Goal: Transaction & Acquisition: Download file/media

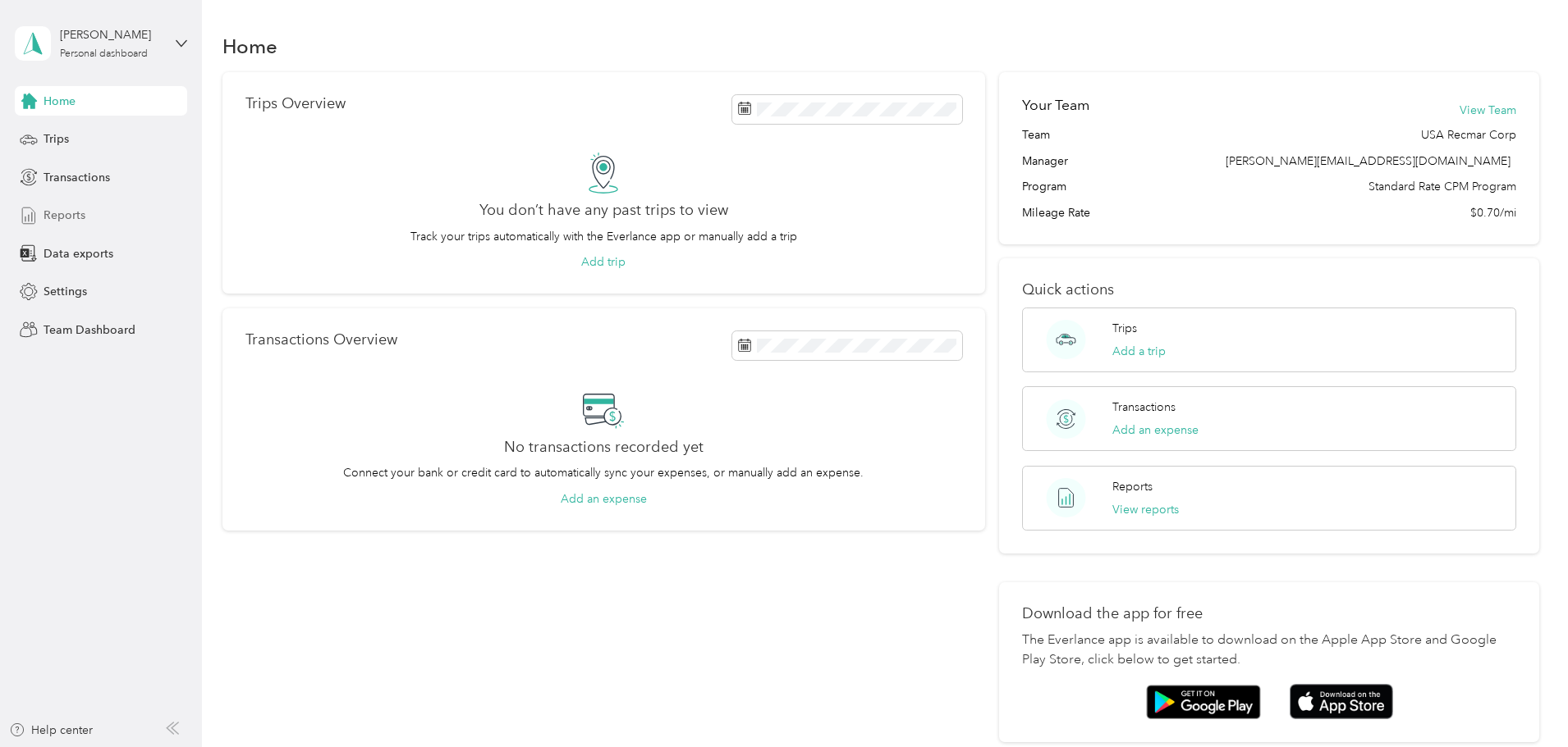
click at [80, 213] on span "Reports" at bounding box center [64, 216] width 42 height 18
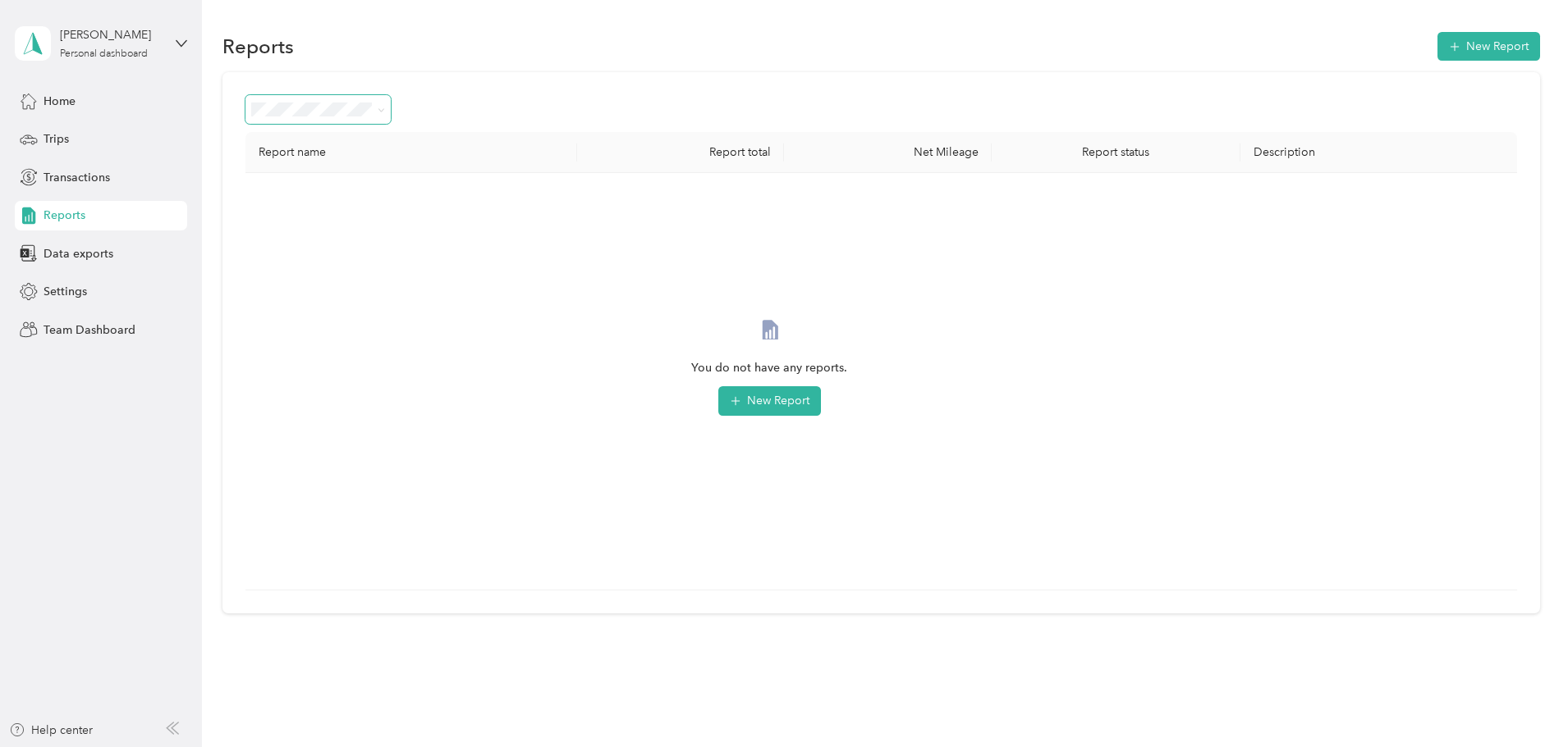
click at [385, 110] on icon at bounding box center [382, 110] width 8 height 8
click at [388, 195] on span "Needs approval" at bounding box center [408, 192] width 84 height 14
click at [391, 120] on span at bounding box center [318, 108] width 146 height 28
click at [383, 110] on icon at bounding box center [380, 109] width 5 height 3
click at [445, 136] on div "All Reports" at bounding box center [427, 140] width 122 height 18
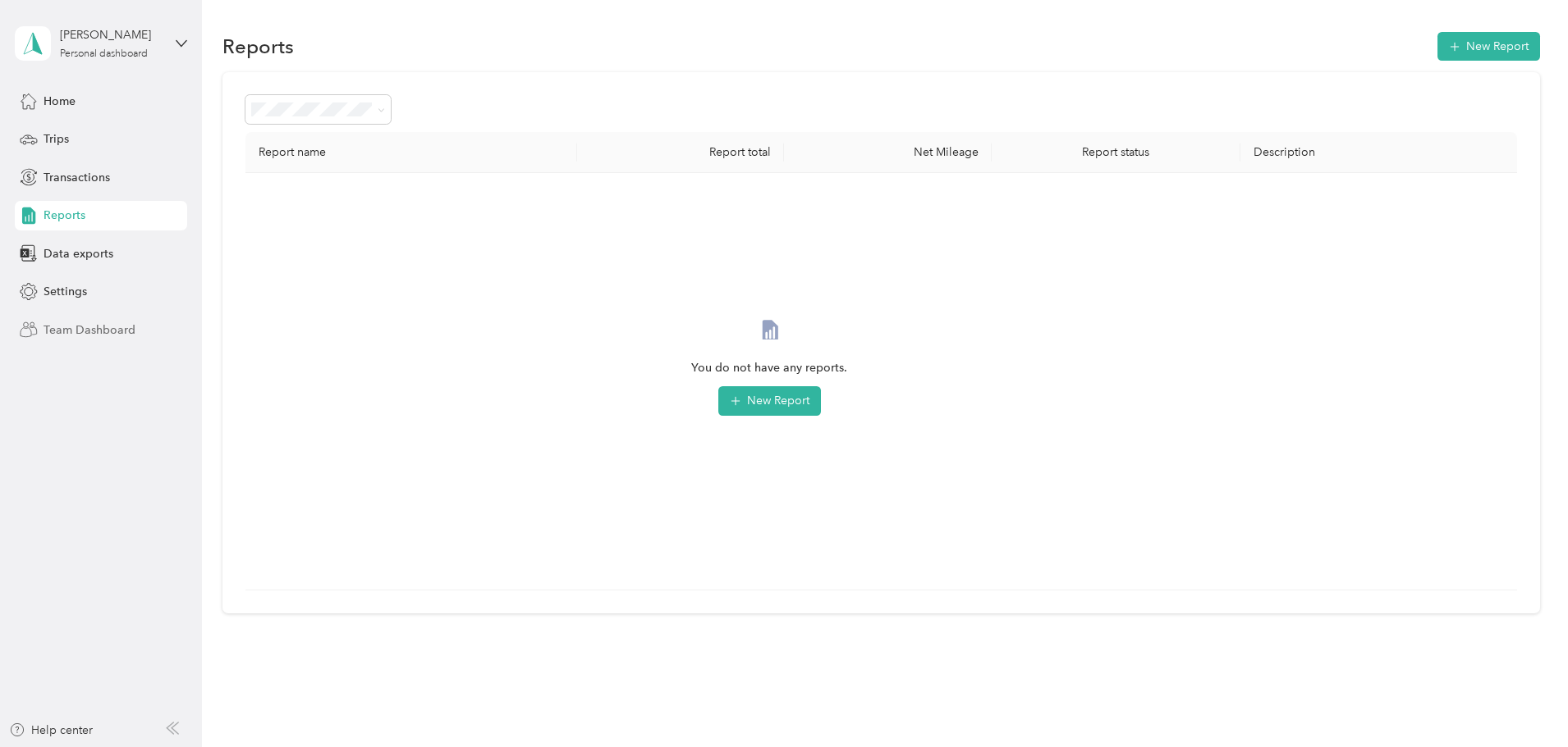
click at [86, 323] on span "Team Dashboard" at bounding box center [90, 330] width 92 height 18
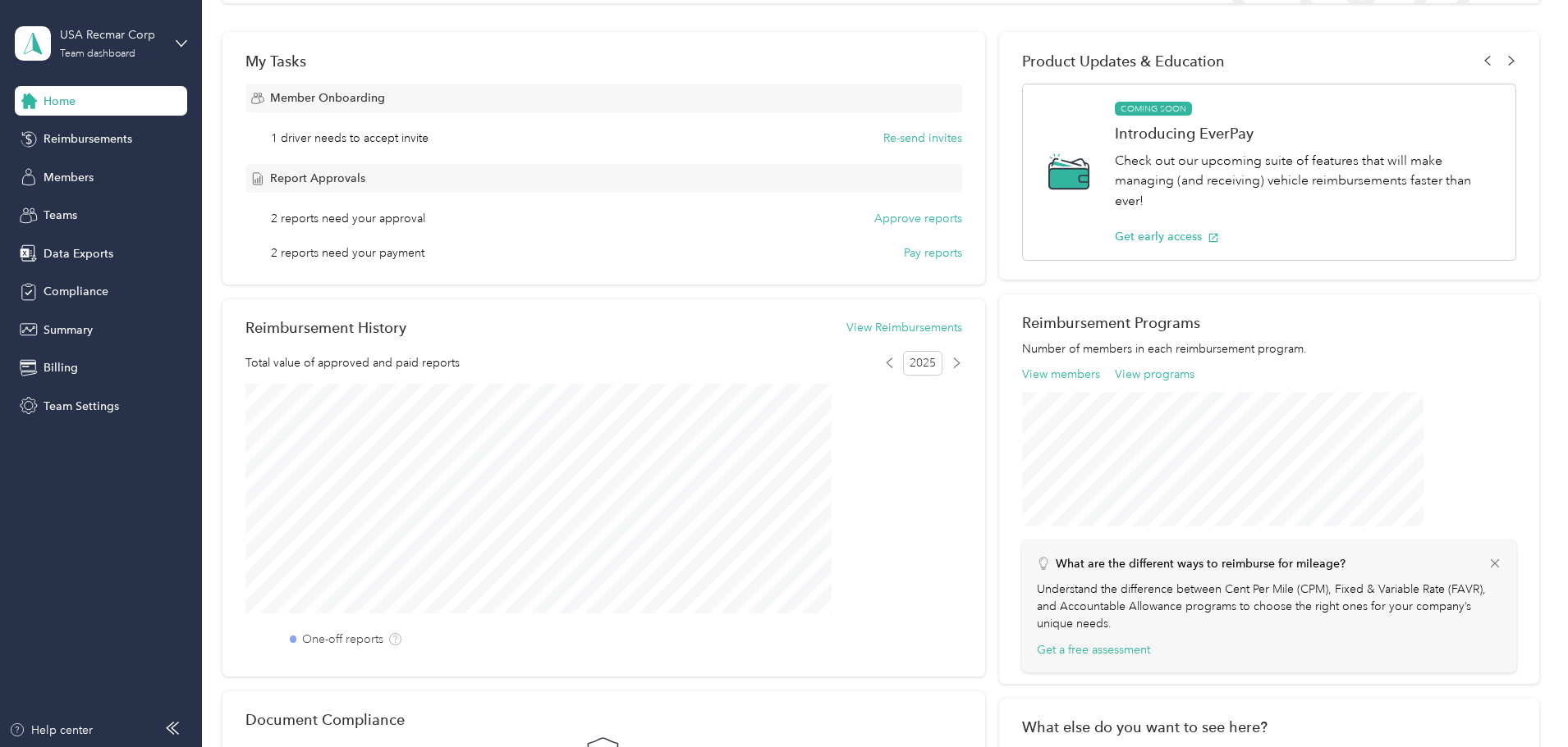
scroll to position [328, 0]
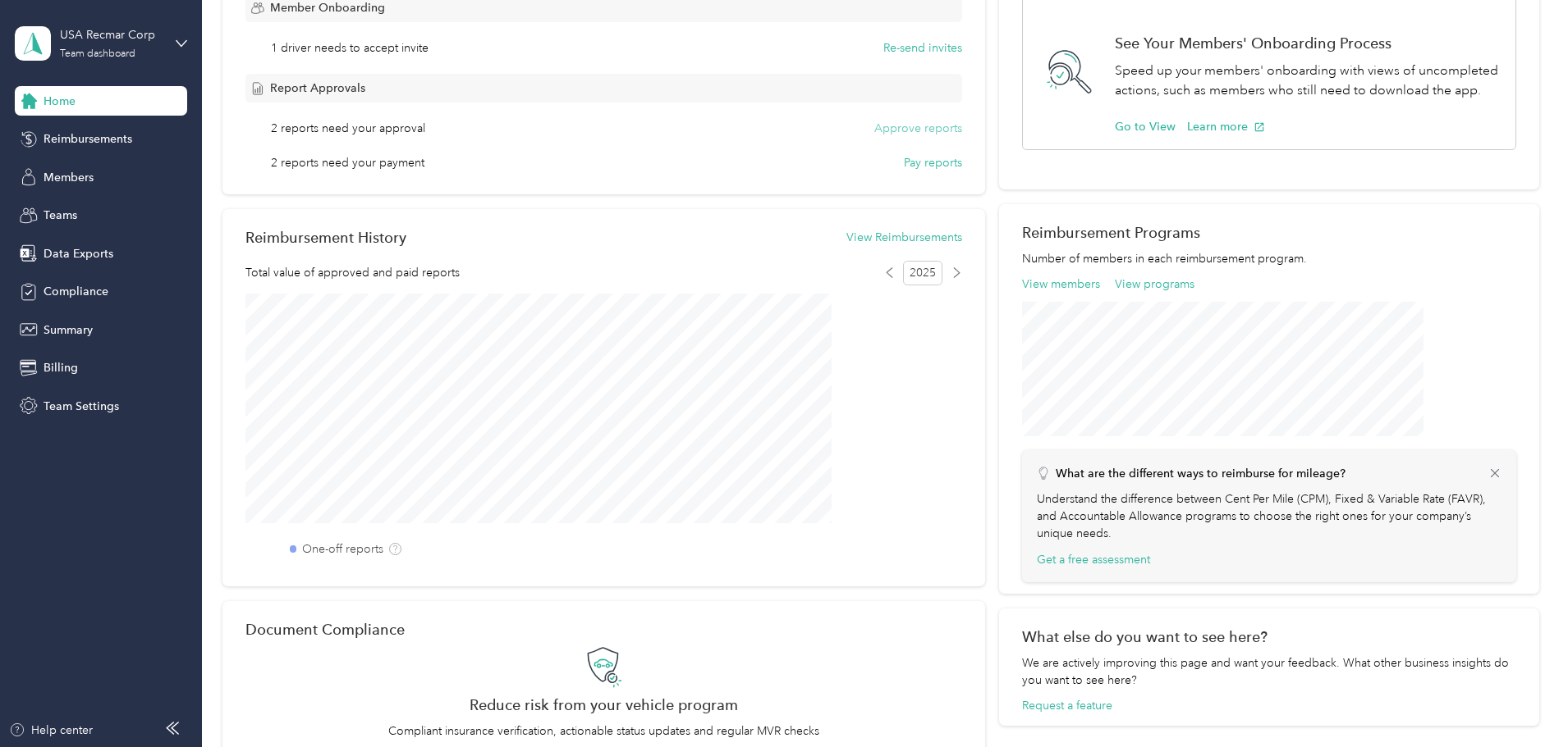
click at [874, 127] on button "Approve reports" at bounding box center [918, 129] width 88 height 18
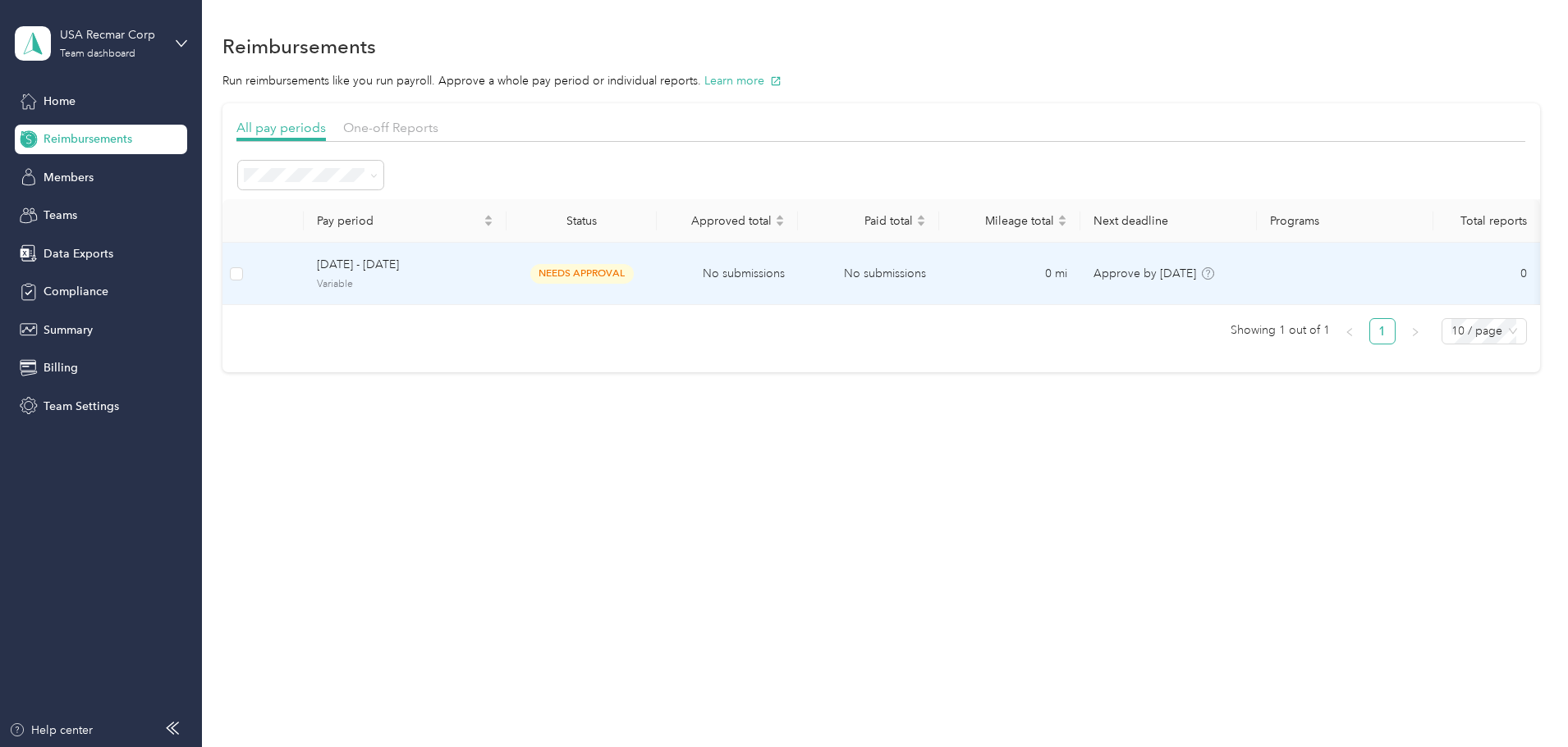
click at [250, 272] on td at bounding box center [236, 274] width 28 height 62
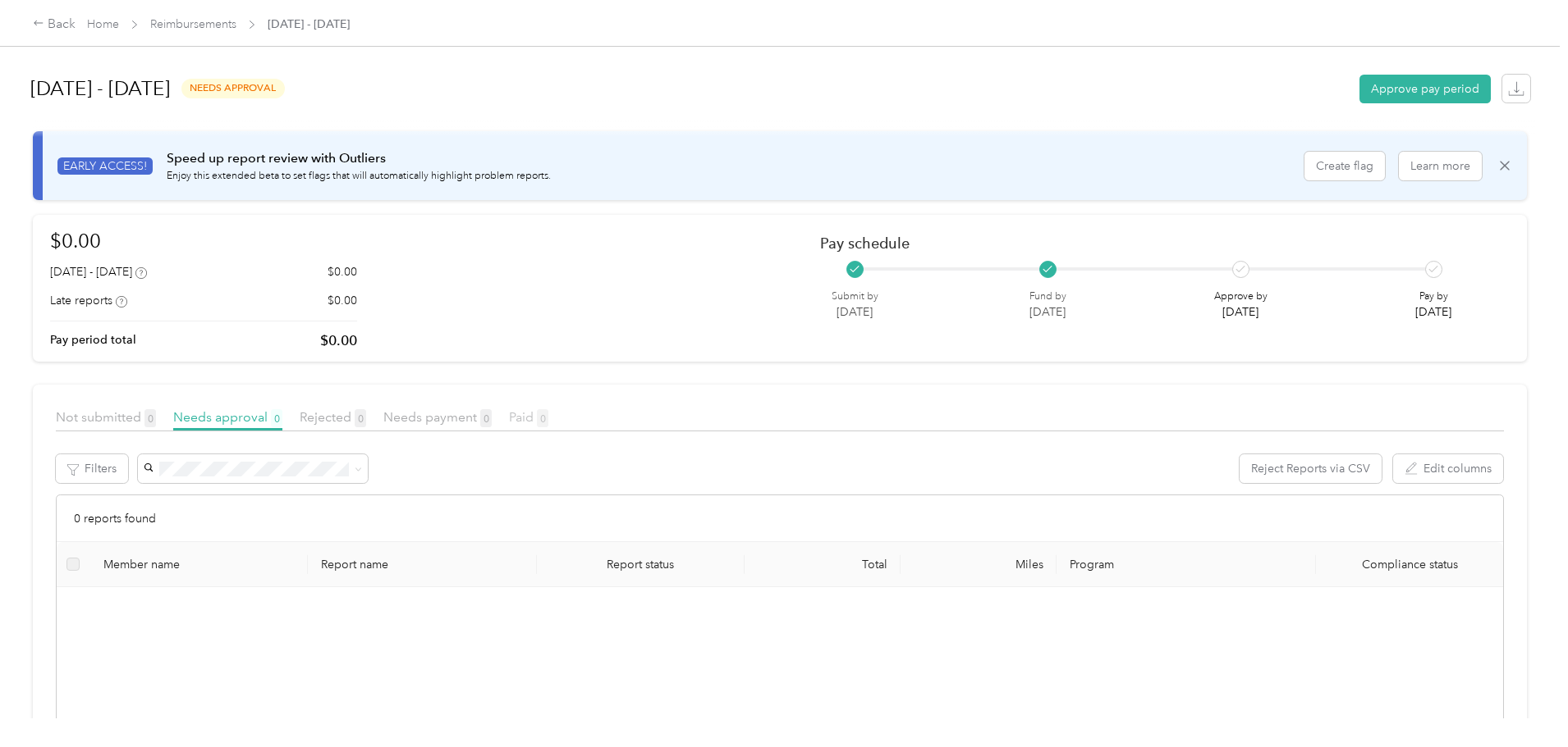
click at [548, 418] on span "Paid 0" at bounding box center [529, 417] width 39 height 16
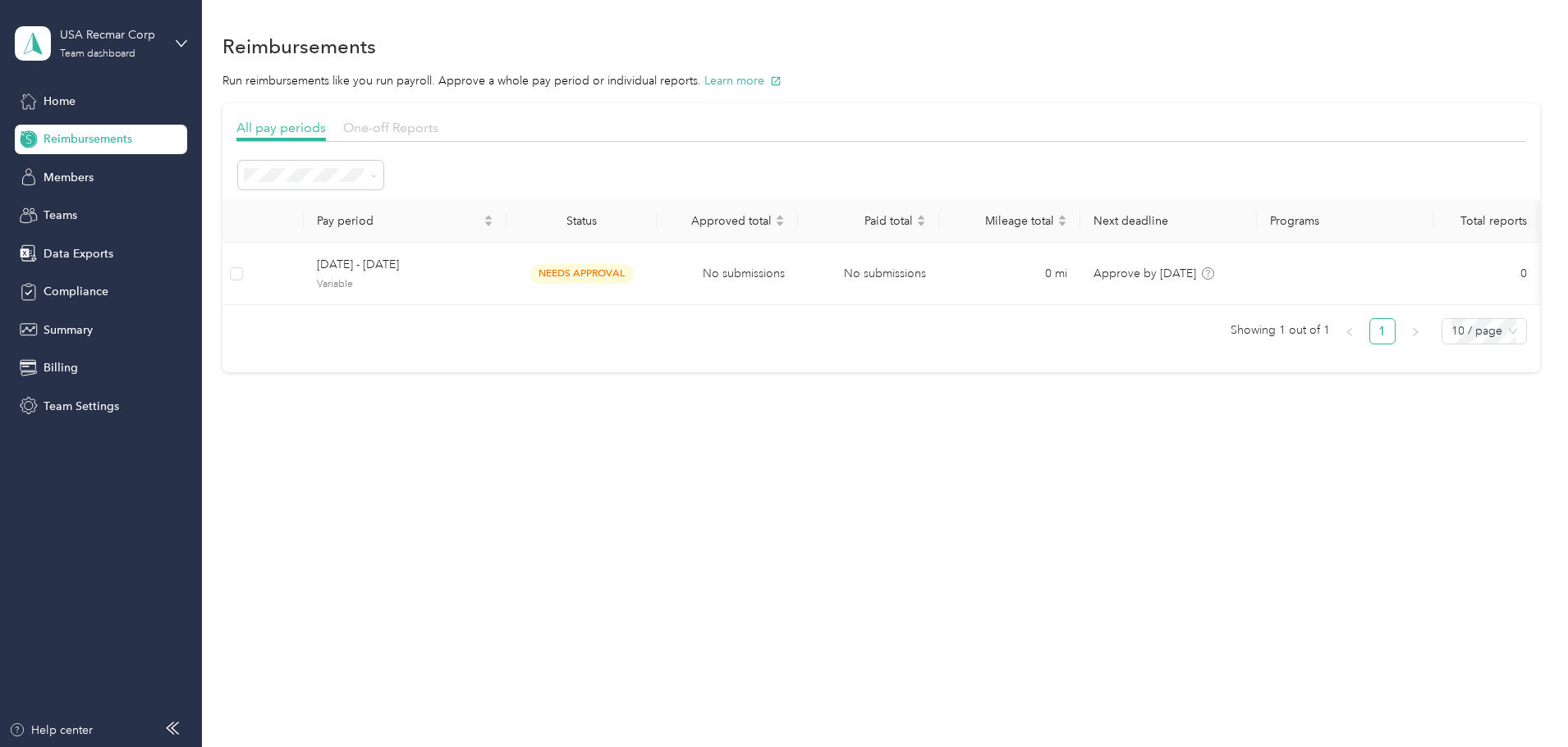
click at [439, 126] on span "One-off Reports" at bounding box center [390, 128] width 95 height 16
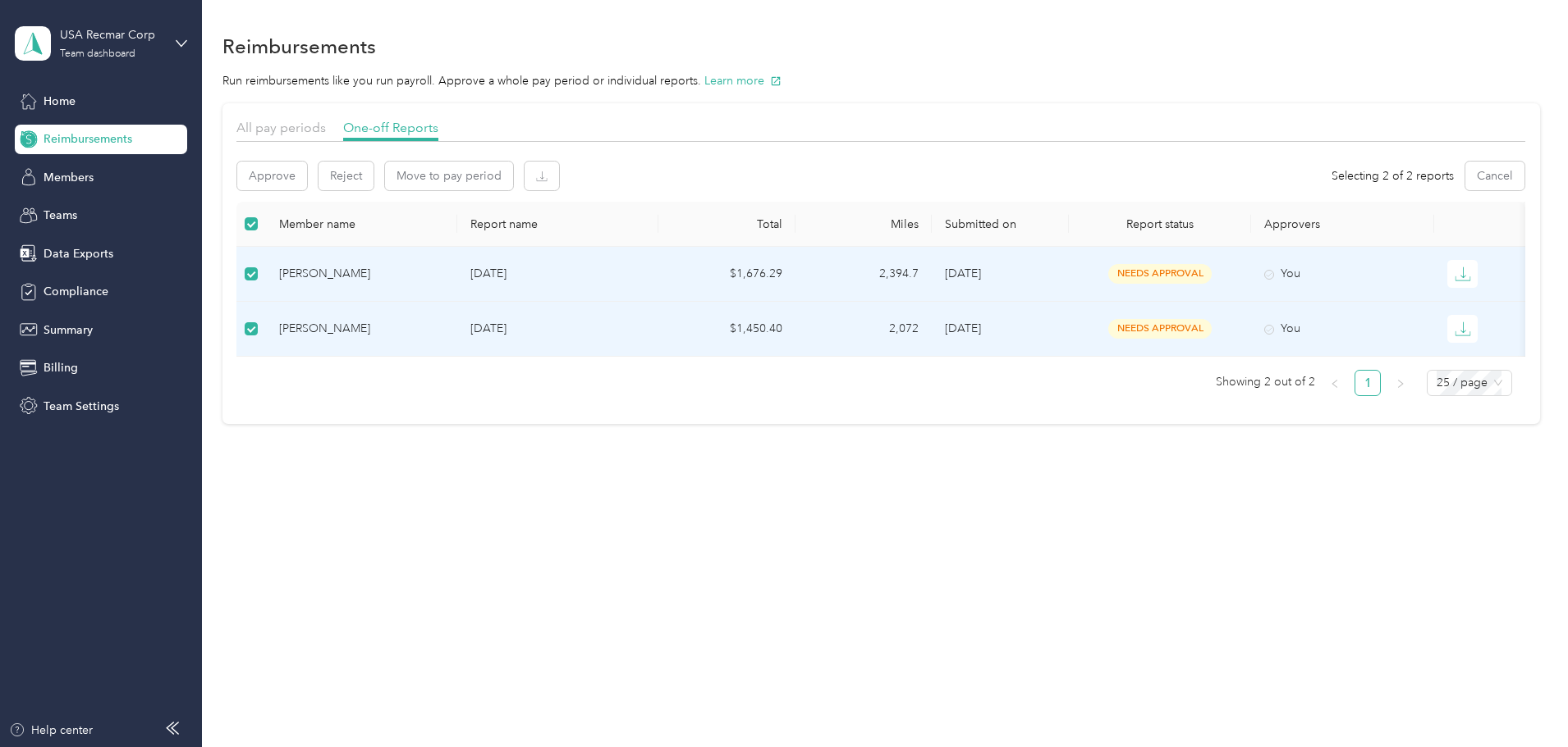
click at [1187, 331] on span "needs approval" at bounding box center [1160, 328] width 104 height 19
click at [1193, 275] on span "needs approval" at bounding box center [1160, 273] width 104 height 19
click at [307, 181] on button "Approve" at bounding box center [272, 176] width 69 height 28
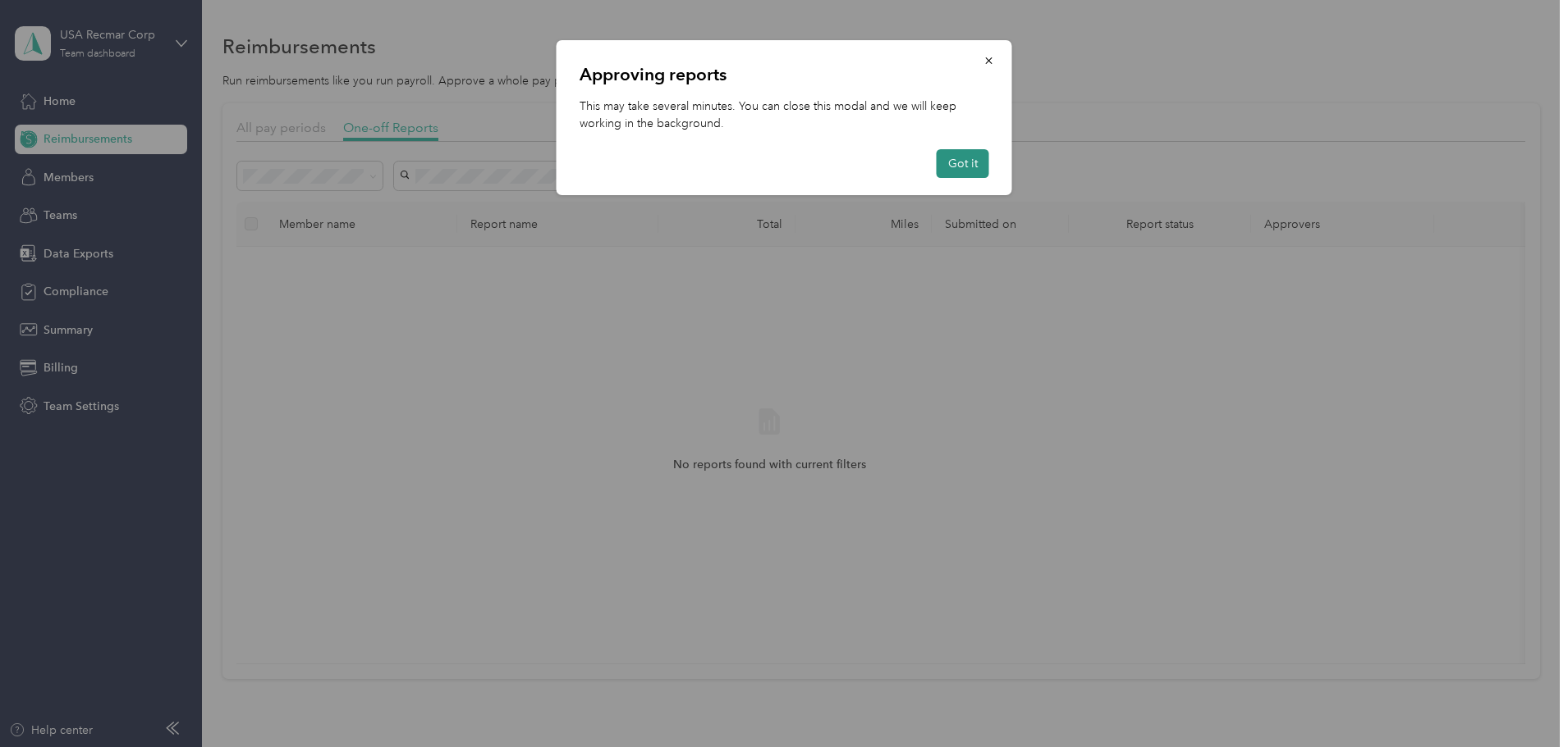
click at [970, 163] on button "Got it" at bounding box center [963, 163] width 53 height 28
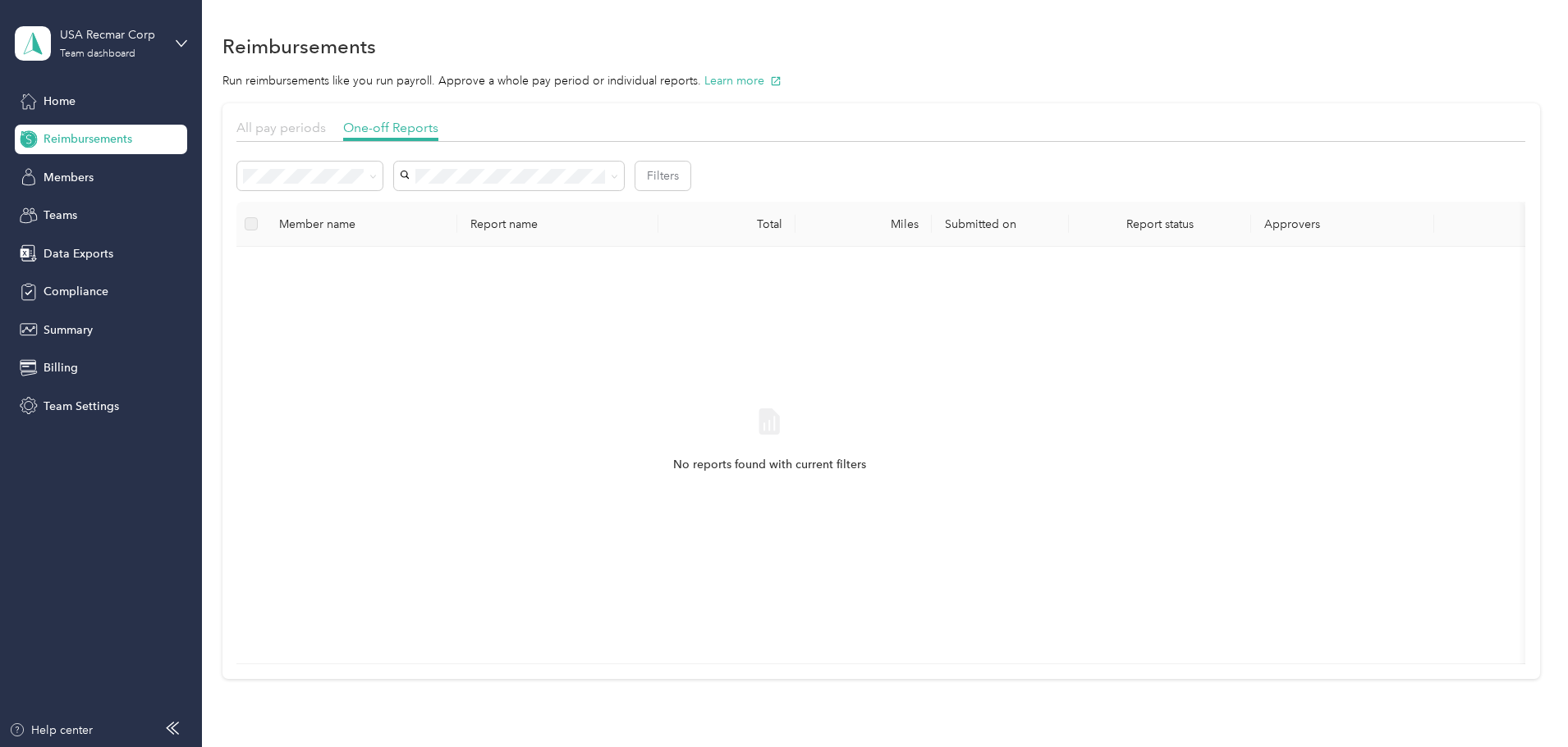
click at [326, 133] on span "All pay periods" at bounding box center [281, 128] width 90 height 16
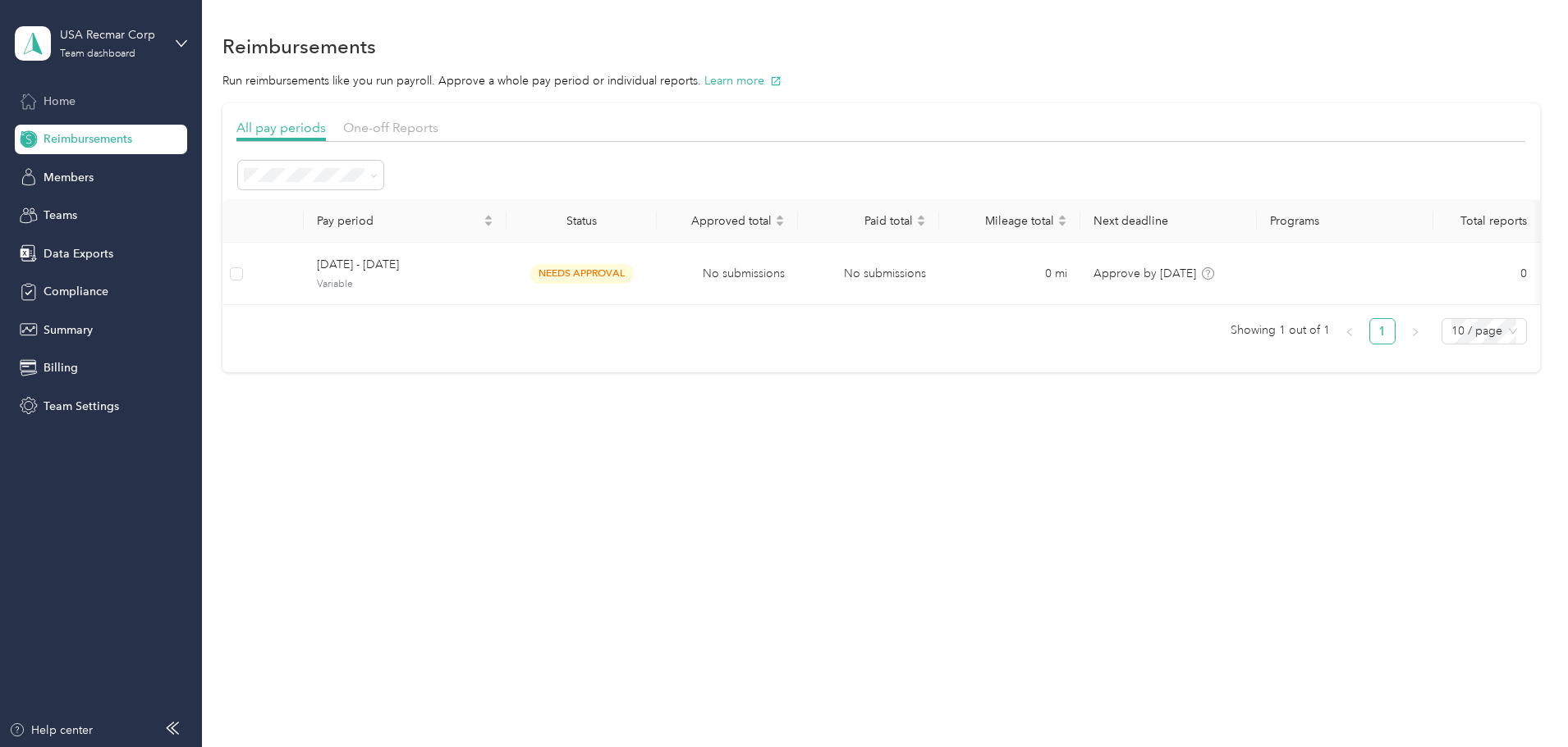
click at [43, 101] on div "Home" at bounding box center [101, 101] width 172 height 29
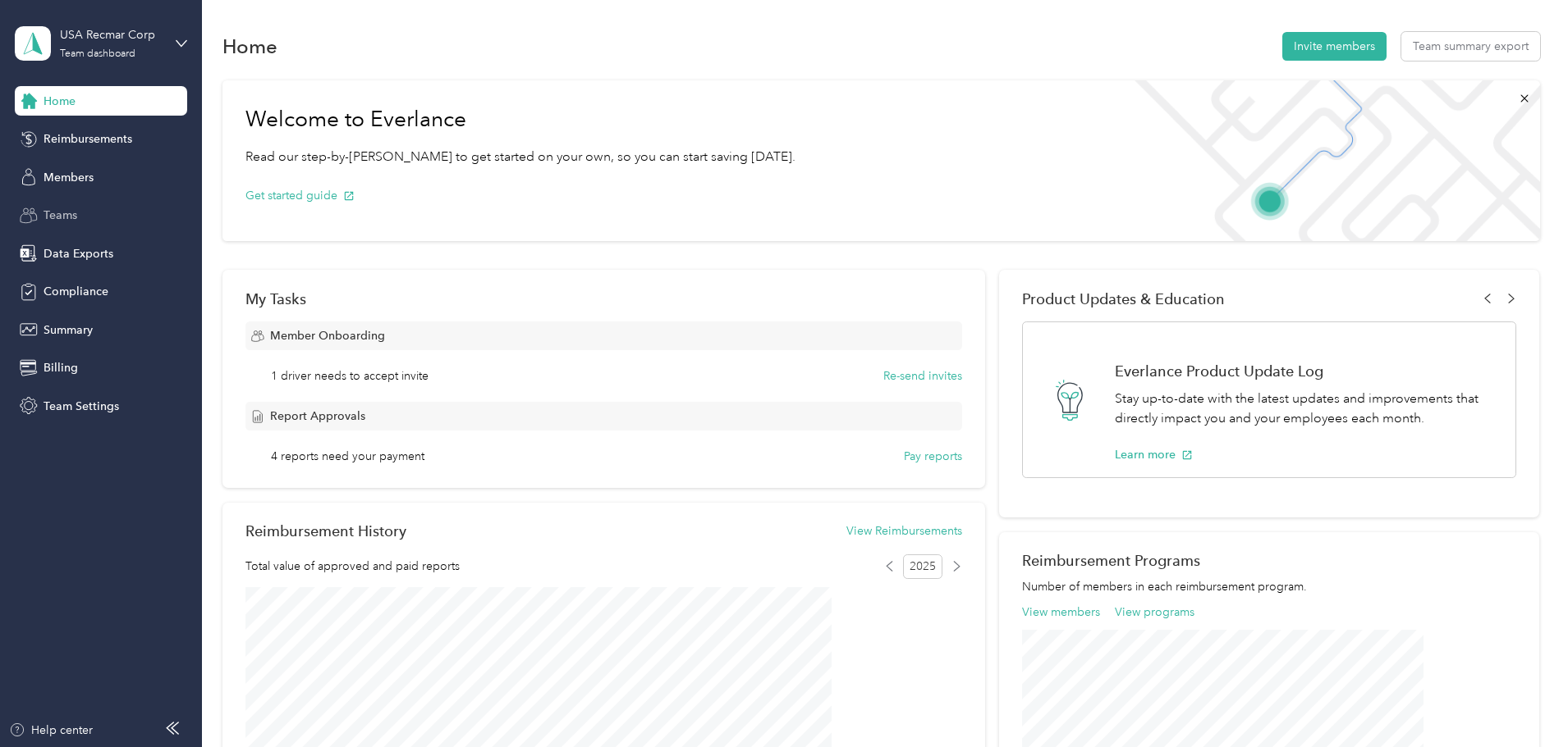
click at [63, 221] on span "Teams" at bounding box center [61, 216] width 33 height 18
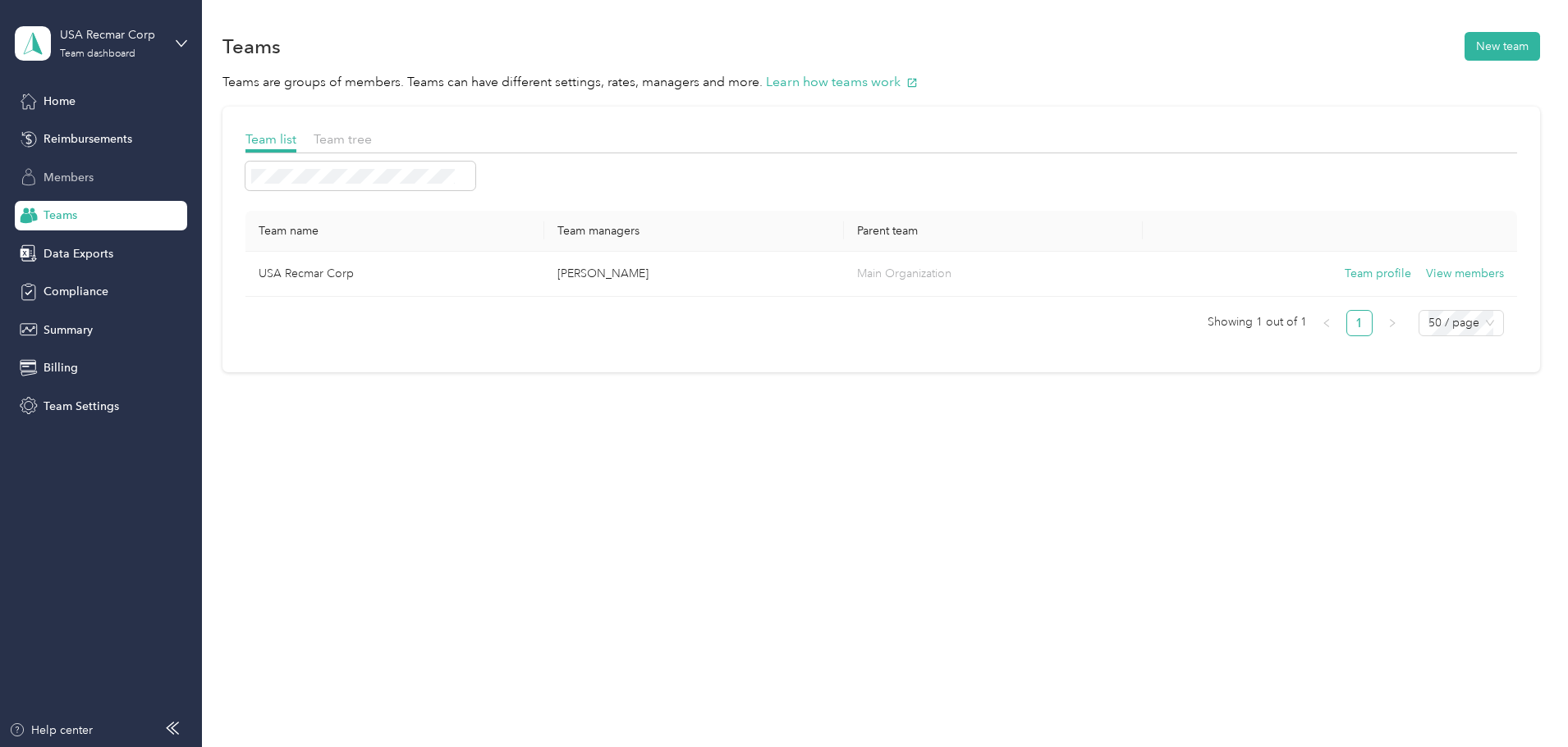
click at [69, 172] on span "Members" at bounding box center [68, 178] width 50 height 18
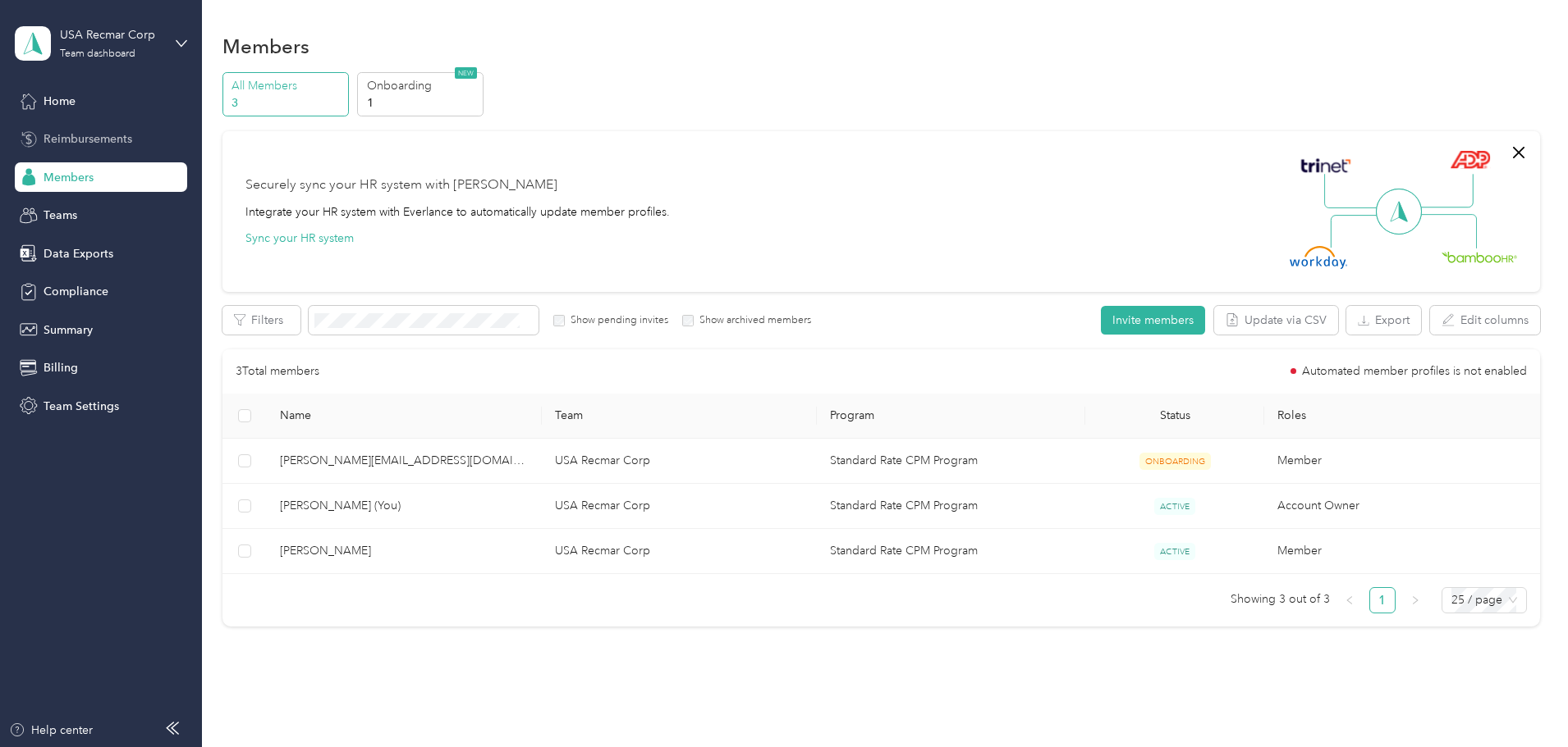
click at [74, 138] on span "Reimbursements" at bounding box center [88, 140] width 89 height 18
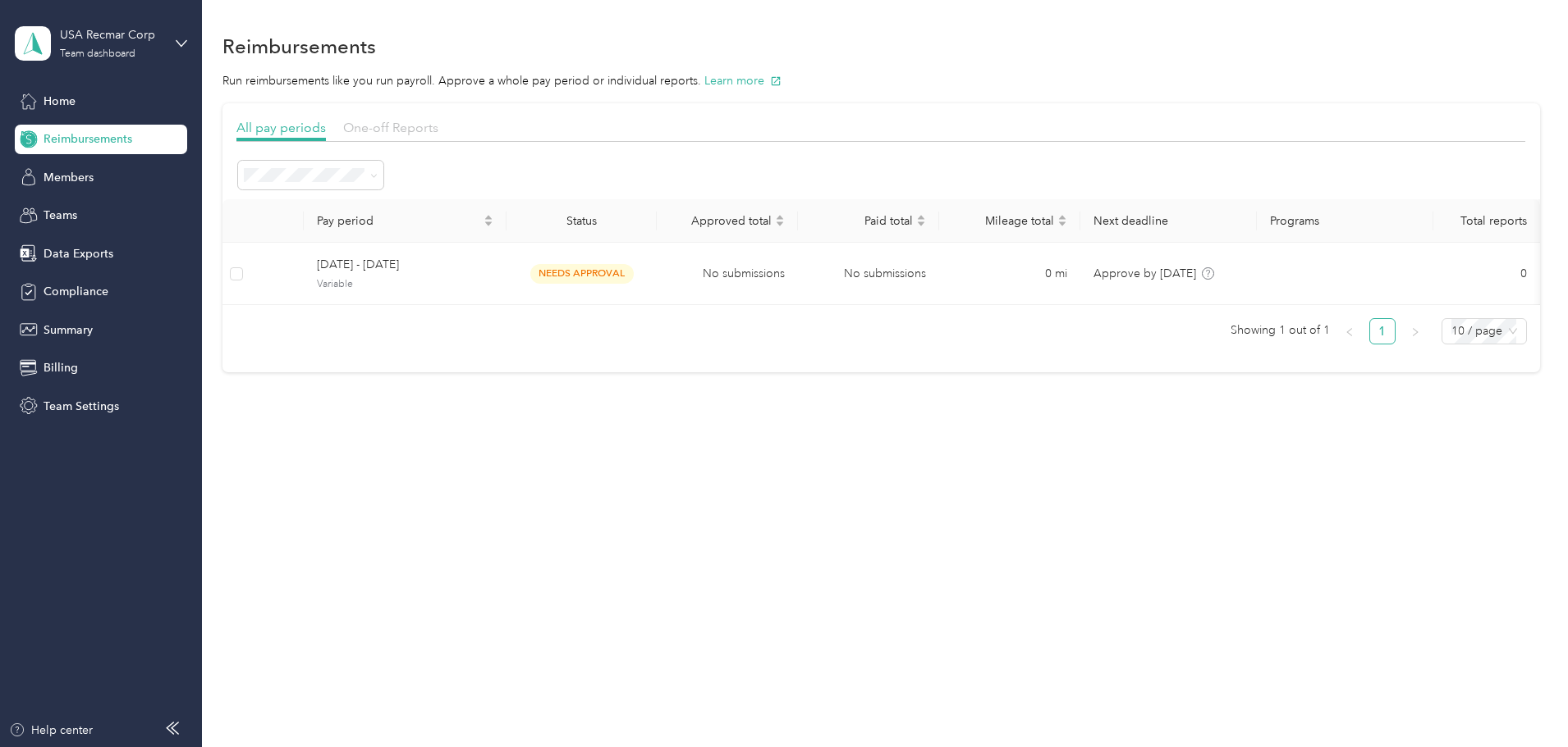
click at [439, 128] on span "One-off Reports" at bounding box center [390, 128] width 95 height 16
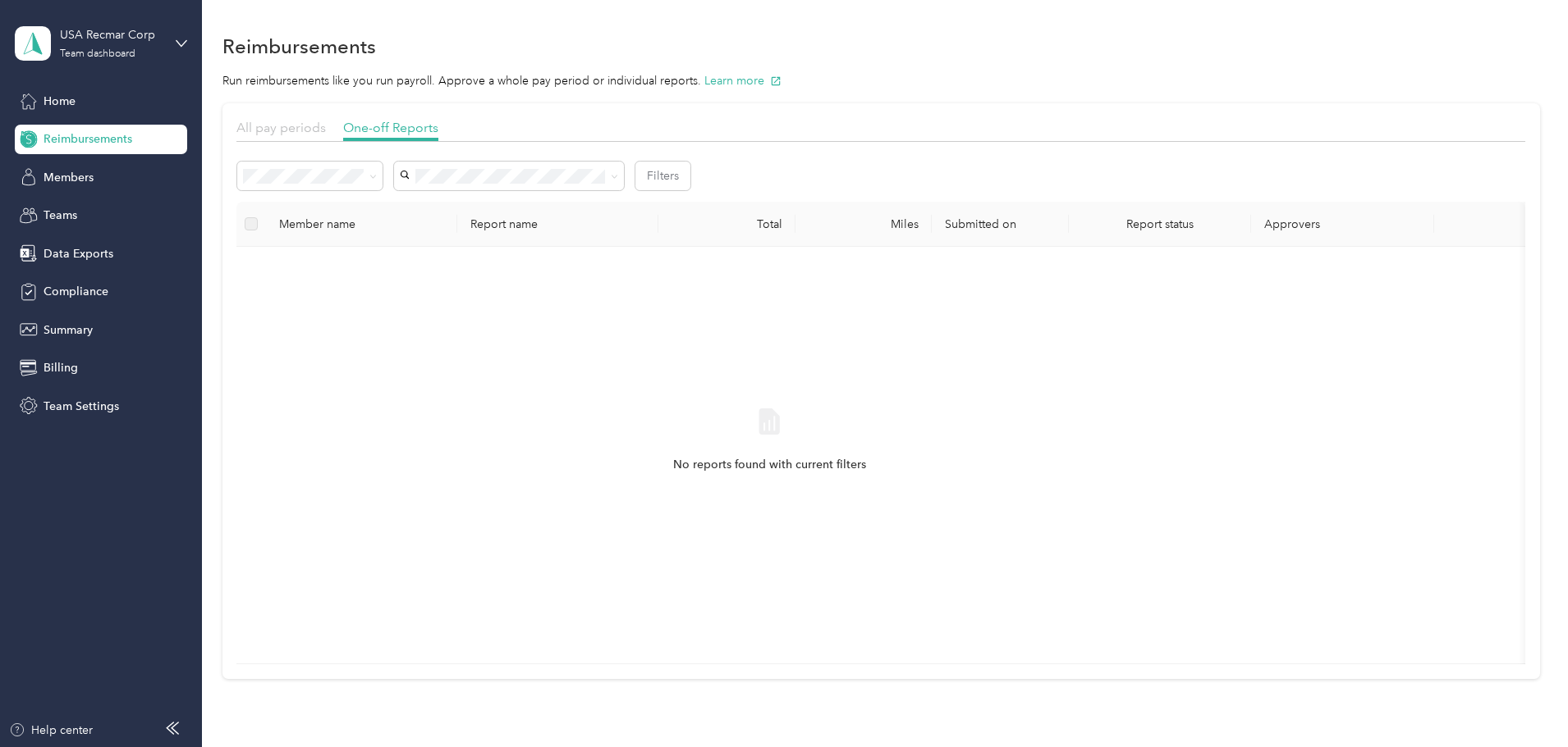
click at [326, 133] on span "All pay periods" at bounding box center [281, 128] width 90 height 16
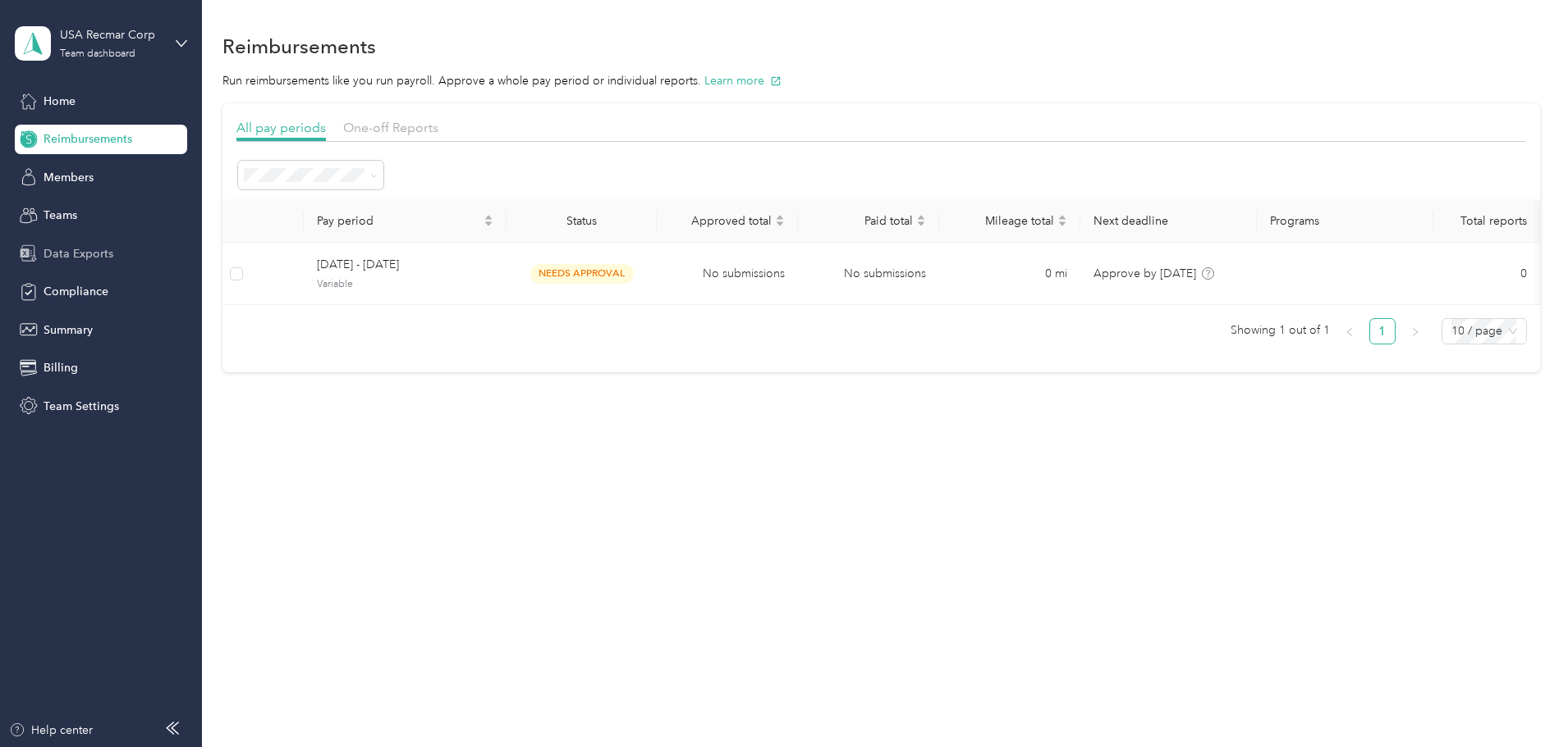
click at [77, 252] on span "Data Exports" at bounding box center [78, 254] width 69 height 18
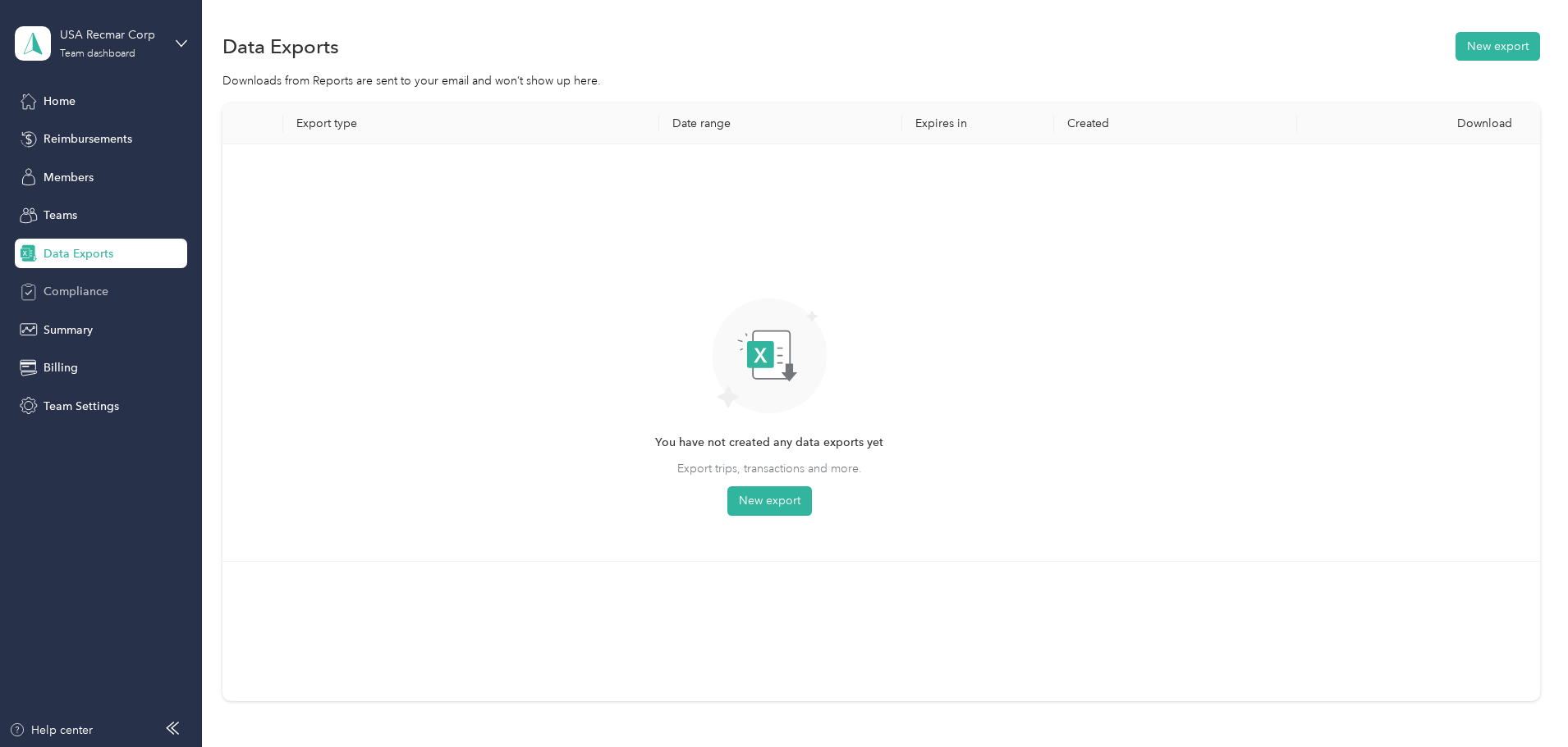
click at [79, 291] on span "Compliance" at bounding box center [76, 292] width 64 height 18
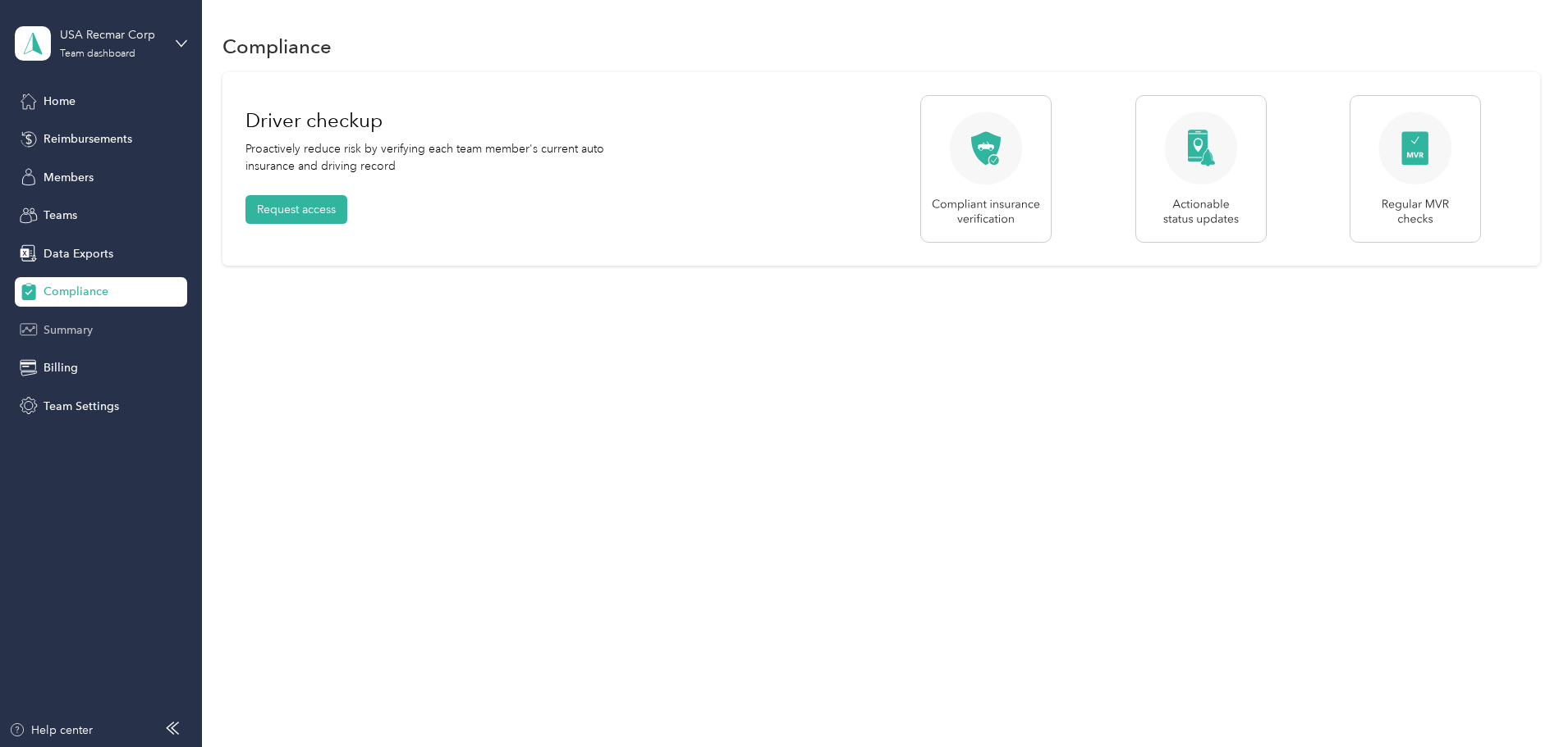
click at [78, 337] on span "Summary" at bounding box center [68, 330] width 49 height 18
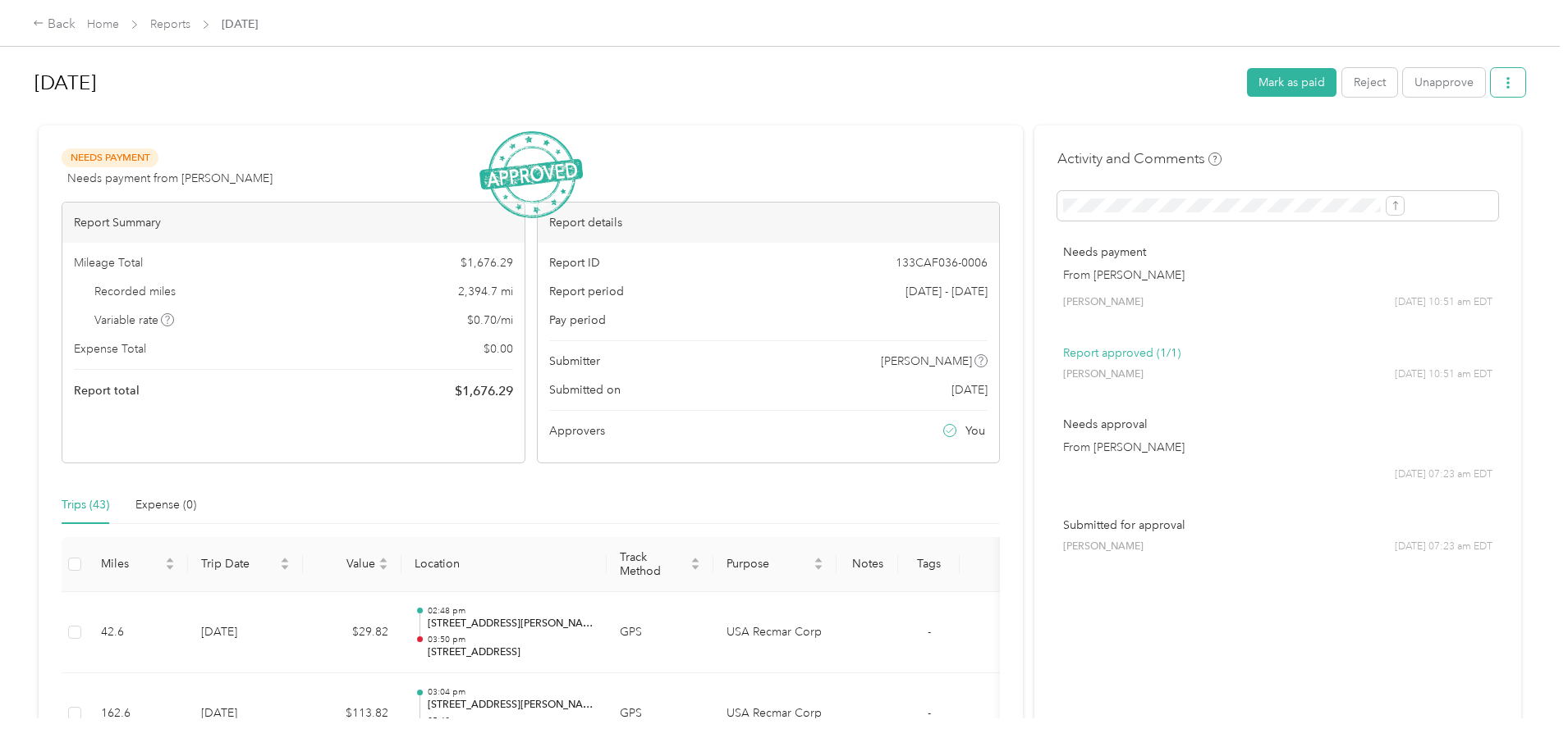
click at [1503, 78] on icon "button" at bounding box center [1508, 83] width 12 height 12
click at [1329, 145] on span "Download" at bounding box center [1326, 144] width 54 height 18
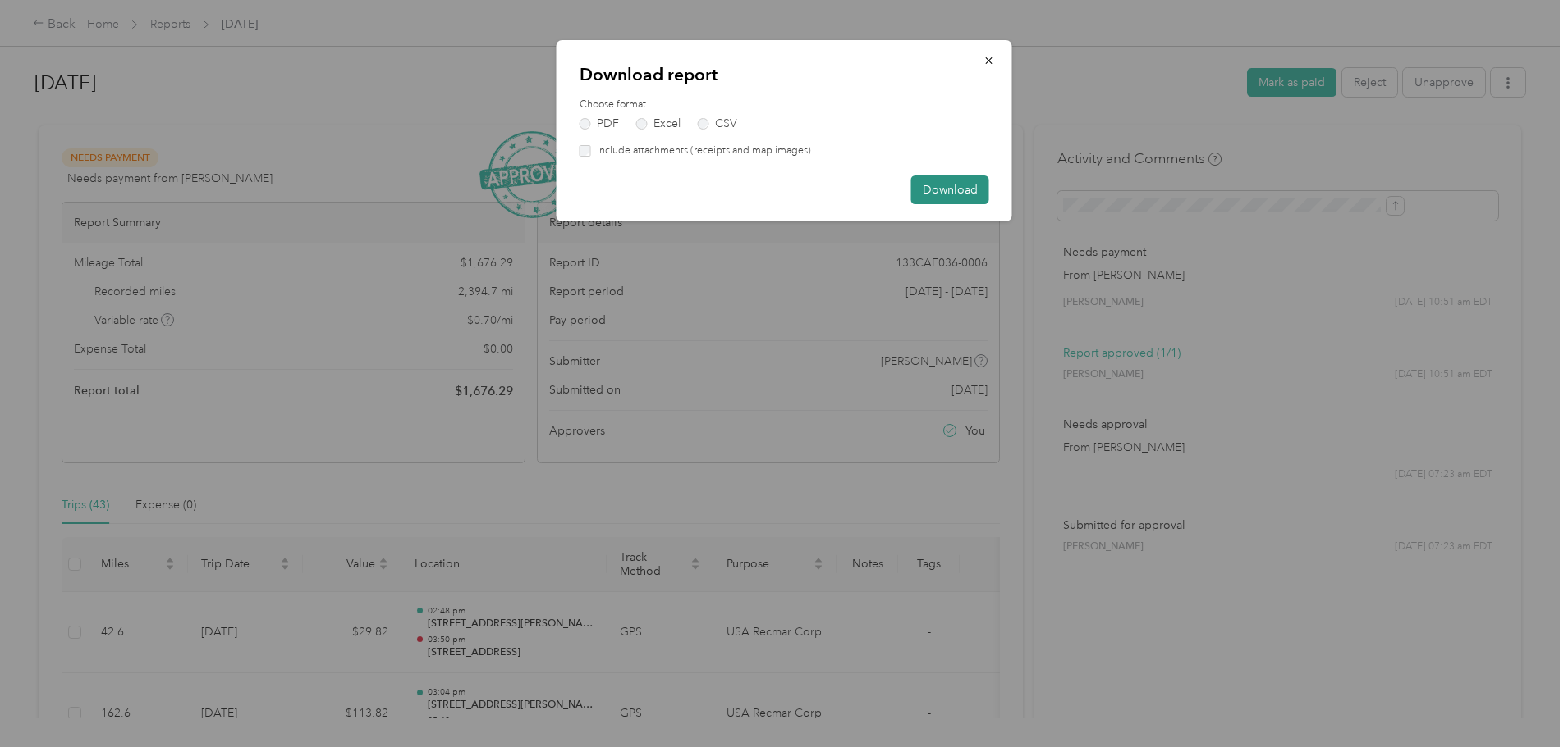
click at [955, 192] on button "Download" at bounding box center [951, 189] width 78 height 28
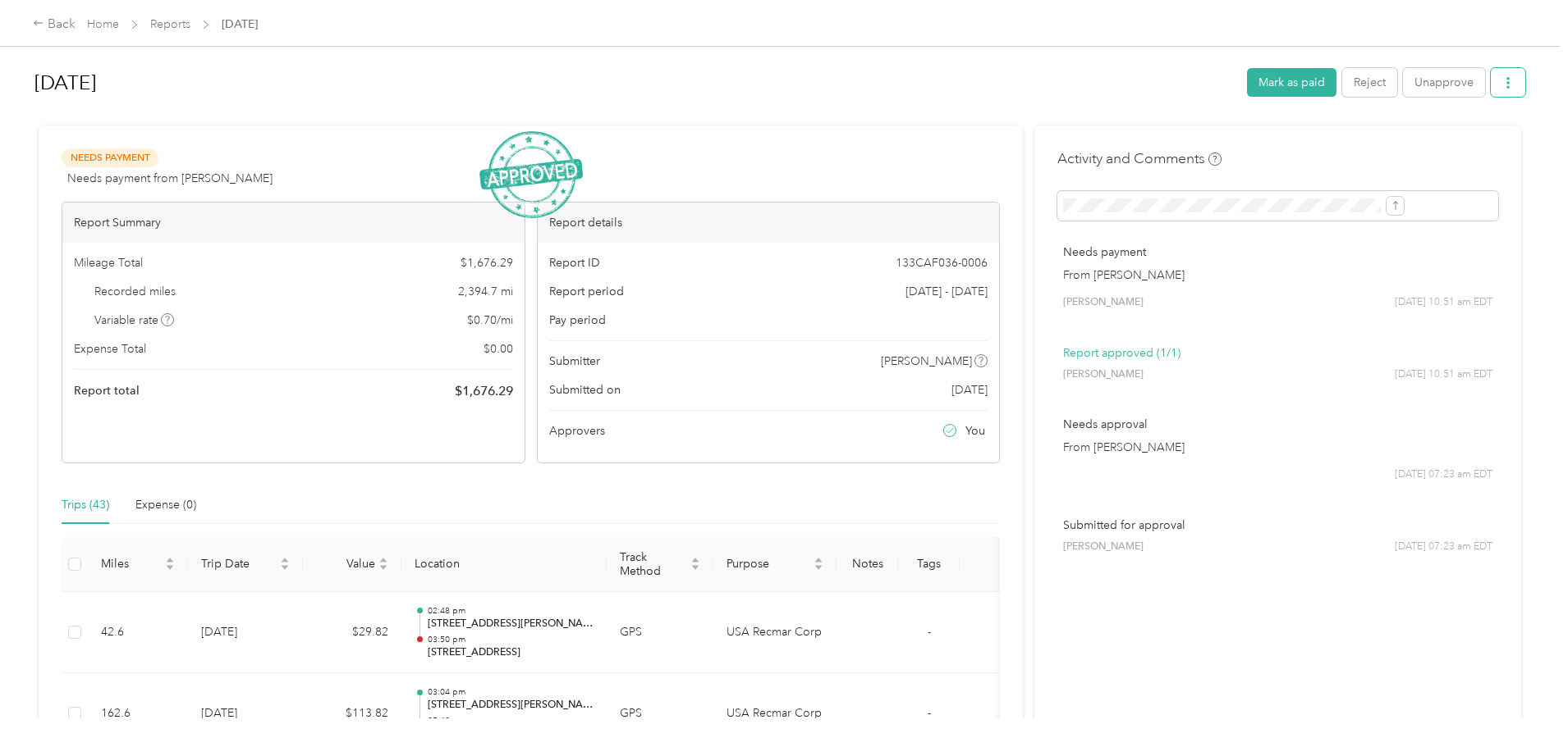
click at [1491, 90] on button "button" at bounding box center [1507, 82] width 34 height 28
click at [1330, 142] on span "Download" at bounding box center [1326, 144] width 54 height 18
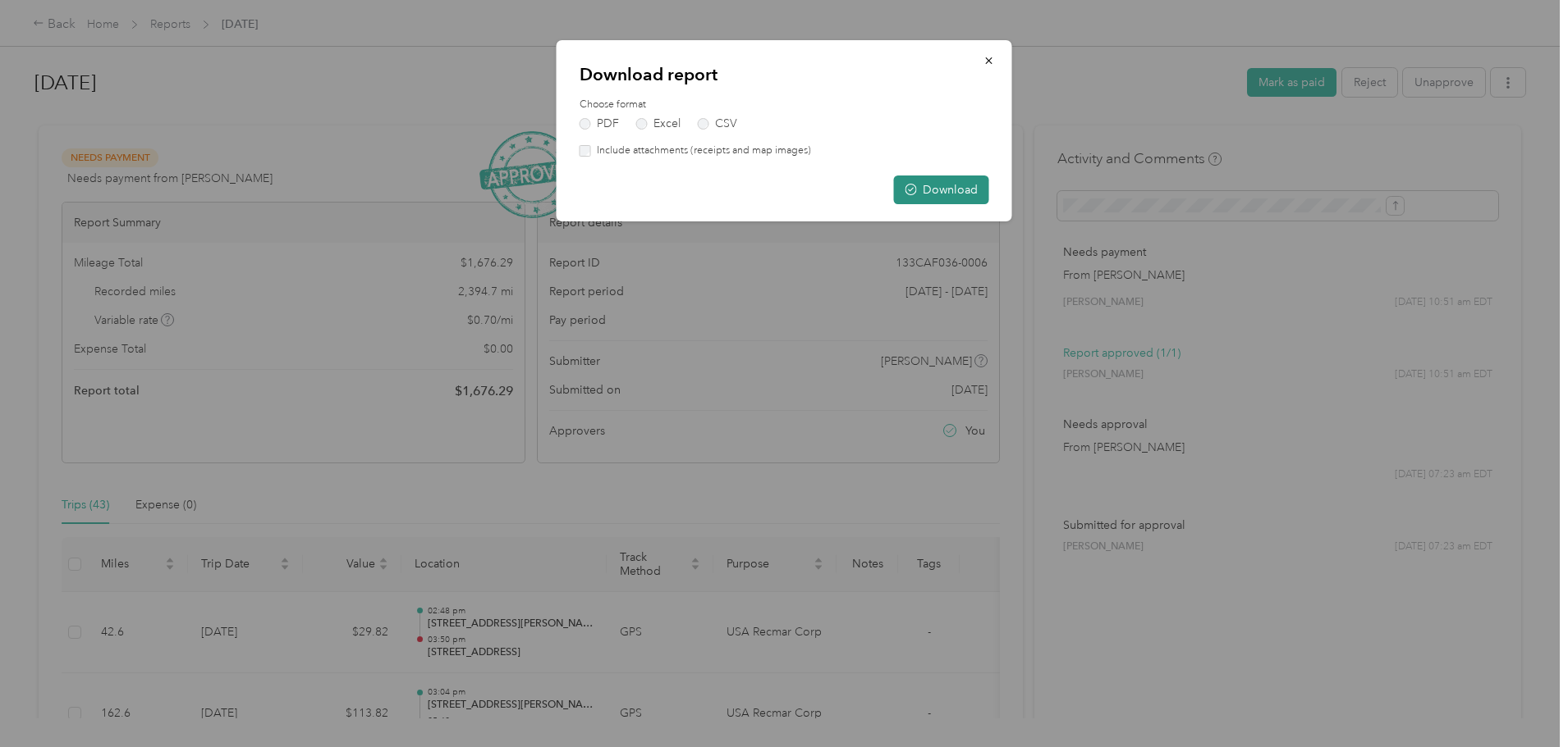
click at [943, 192] on button "Download" at bounding box center [941, 189] width 95 height 28
